Goal: Find specific page/section: Find specific page/section

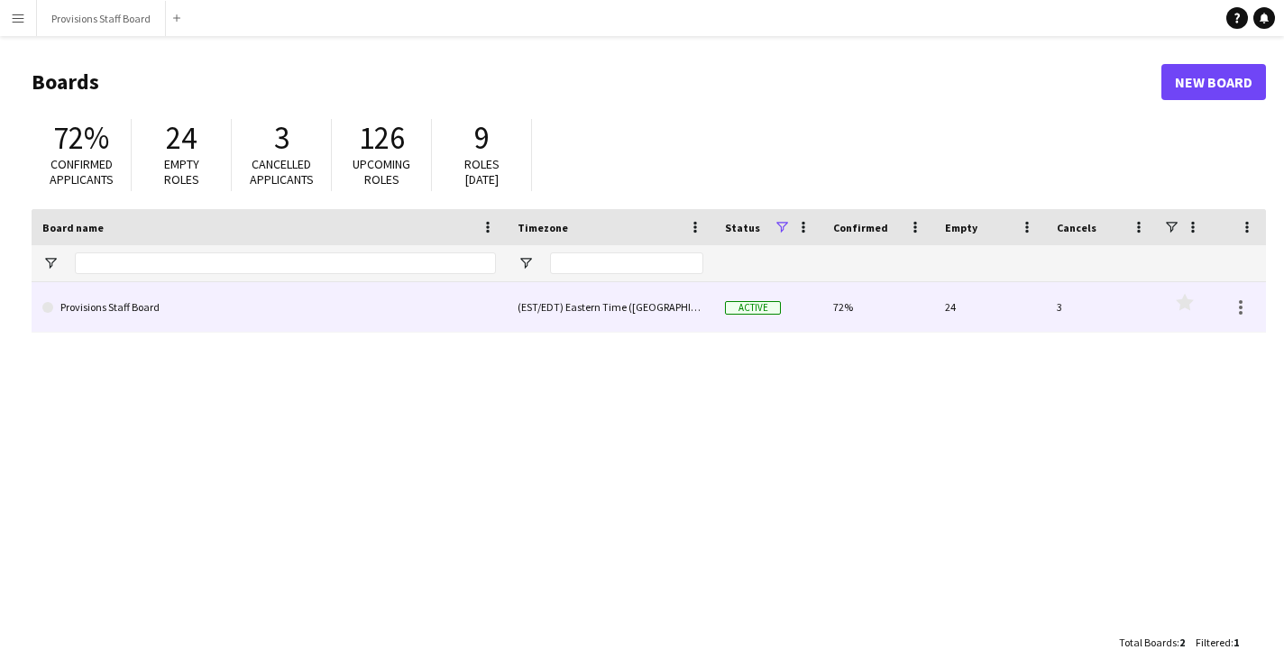
click at [409, 296] on link "Provisions Staff Board" at bounding box center [269, 307] width 454 height 50
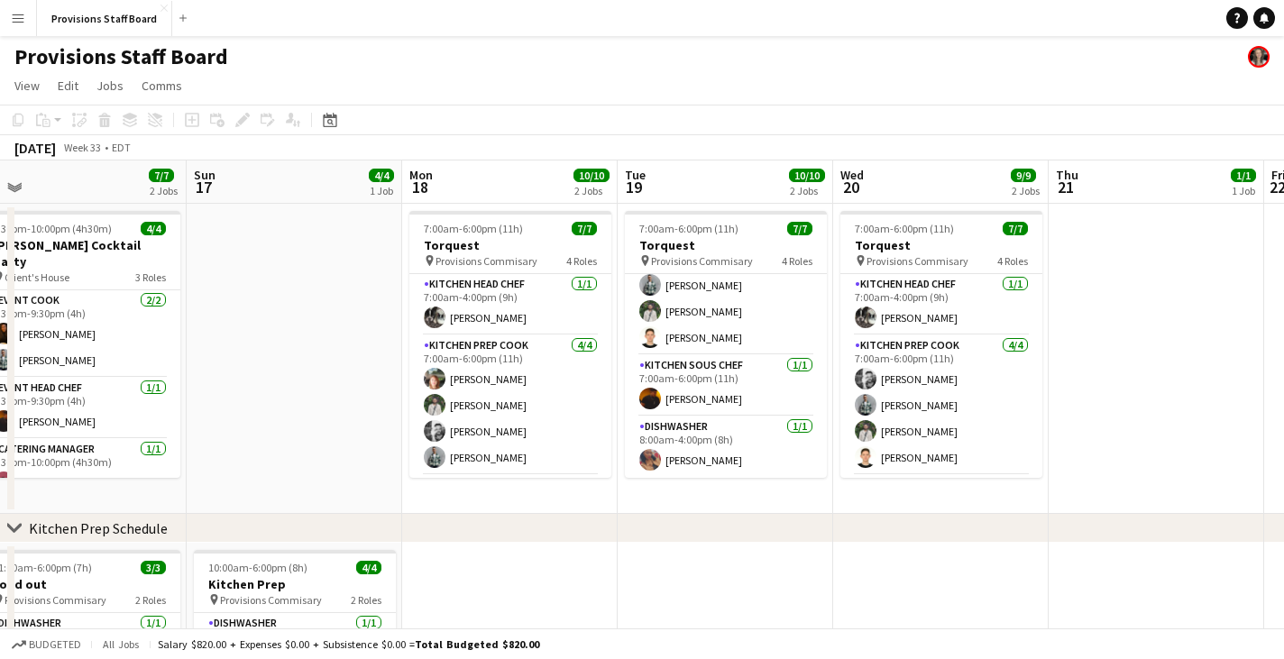
drag, startPoint x: 1197, startPoint y: 177, endPoint x: 737, endPoint y: 200, distance: 460.5
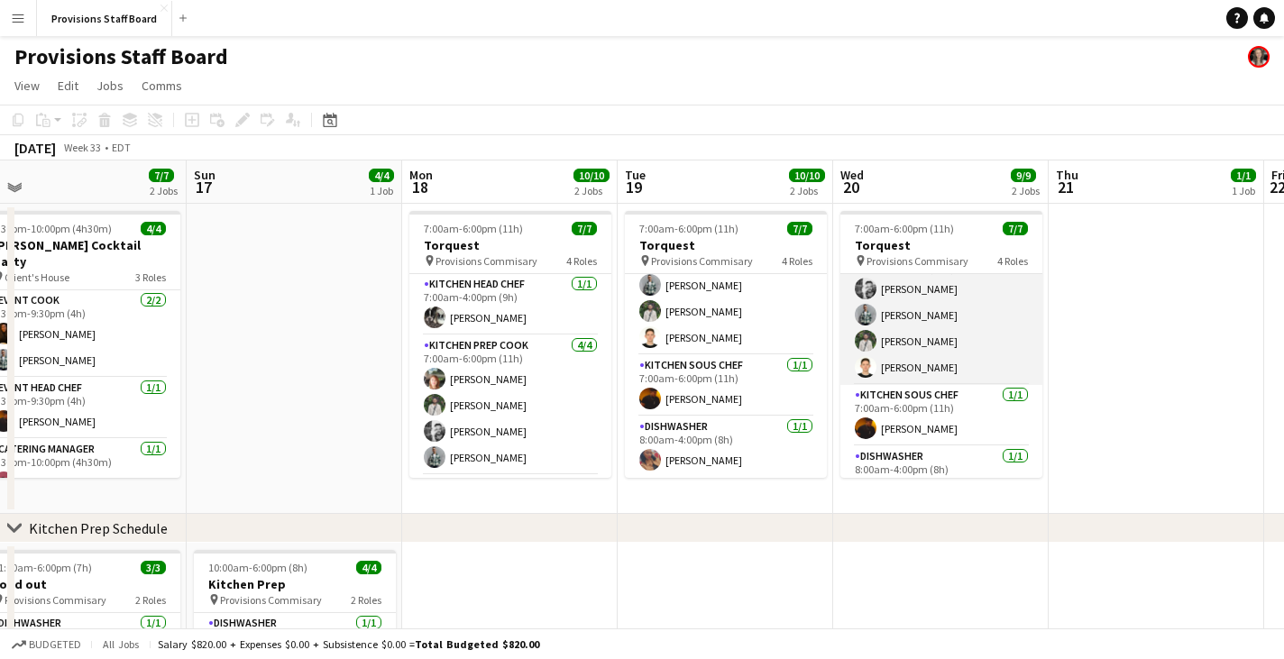
scroll to position [120, 0]
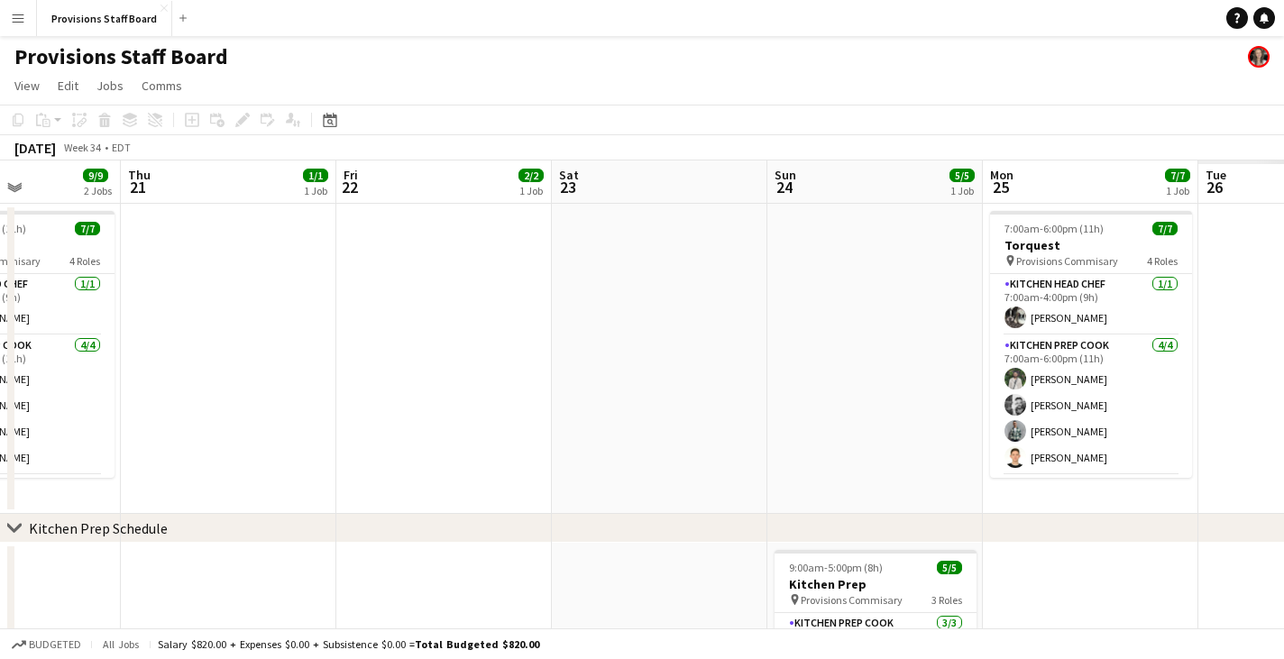
drag, startPoint x: 1179, startPoint y: 183, endPoint x: 420, endPoint y: 196, distance: 759.3
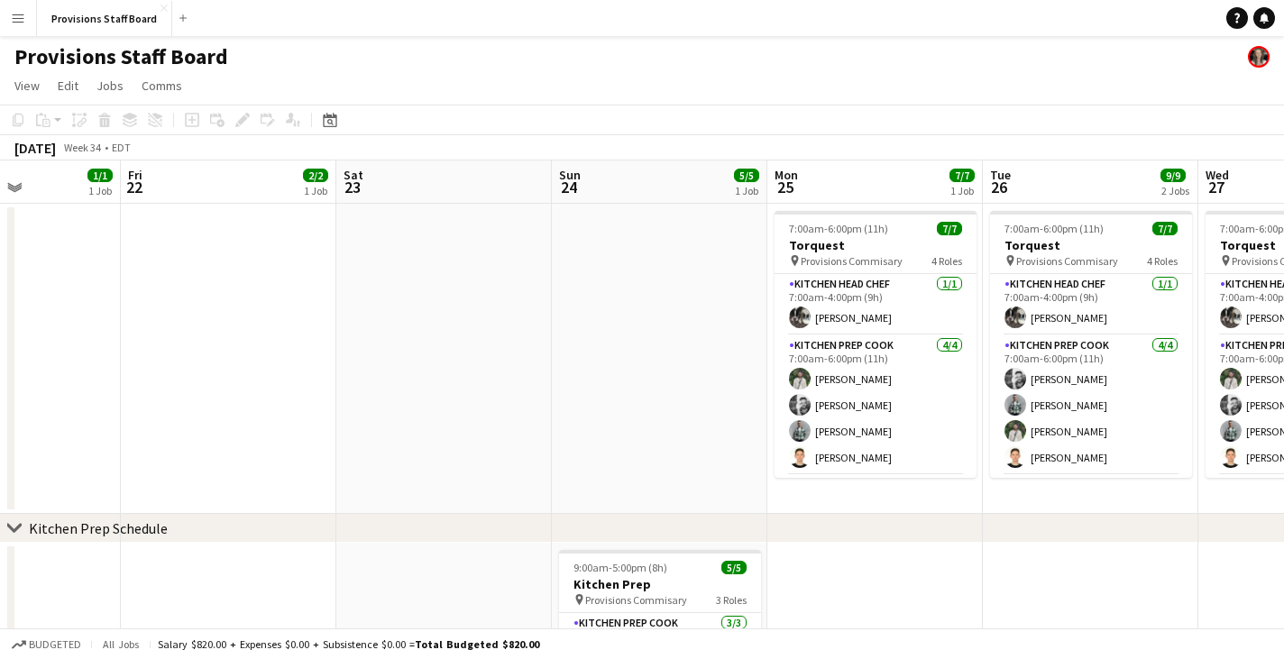
drag, startPoint x: 1142, startPoint y: 176, endPoint x: 758, endPoint y: 173, distance: 384.1
drag, startPoint x: 1036, startPoint y: 142, endPoint x: 657, endPoint y: 147, distance: 378.7
click at [657, 147] on div "[DATE] Week 34 • EDT" at bounding box center [642, 147] width 1284 height 25
